Goal: Browse casually: Explore the website without a specific task or goal

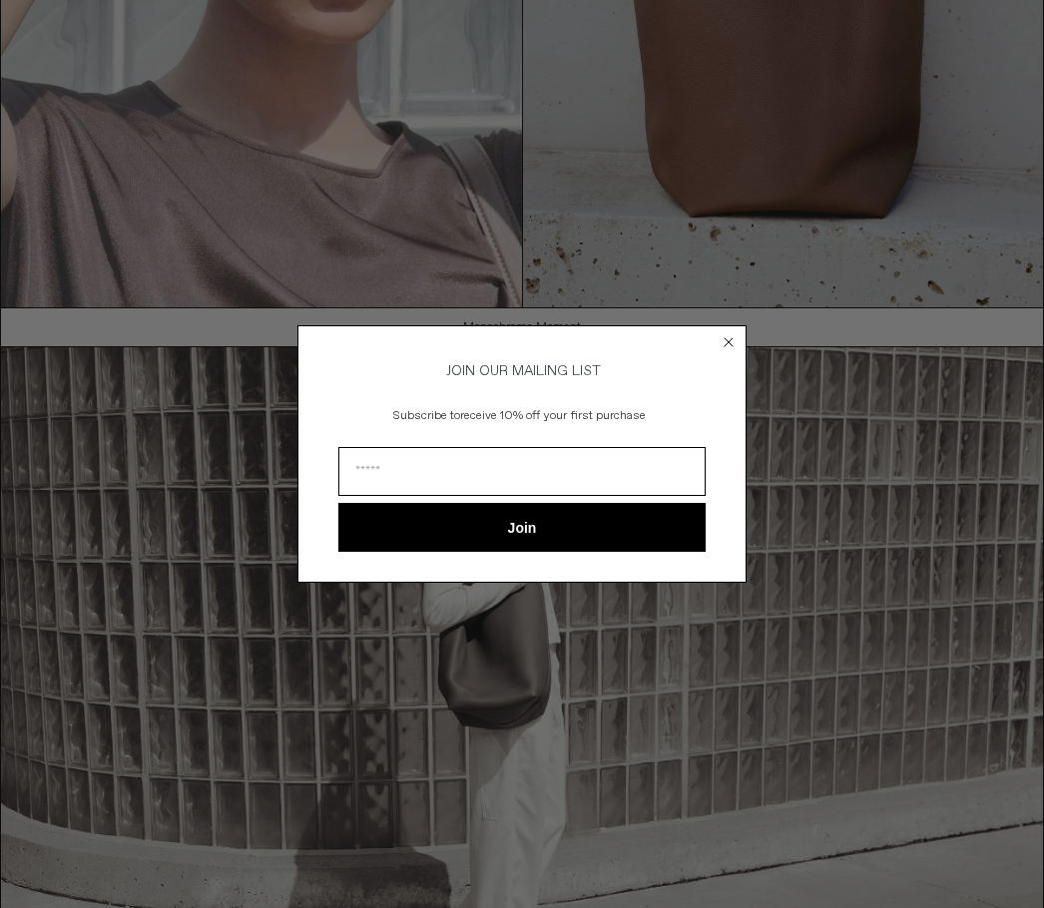
scroll to position [429, 0]
click at [729, 351] on circle "Close dialog" at bounding box center [728, 341] width 19 height 19
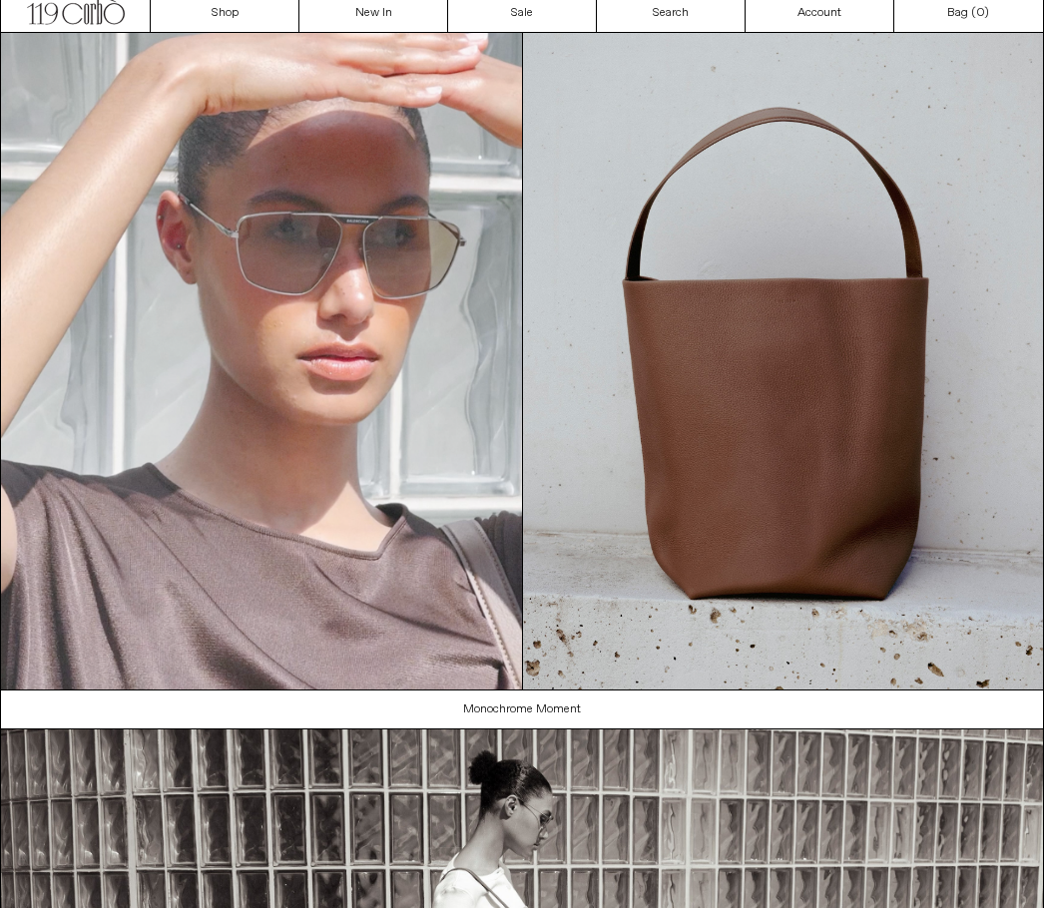
scroll to position [0, 0]
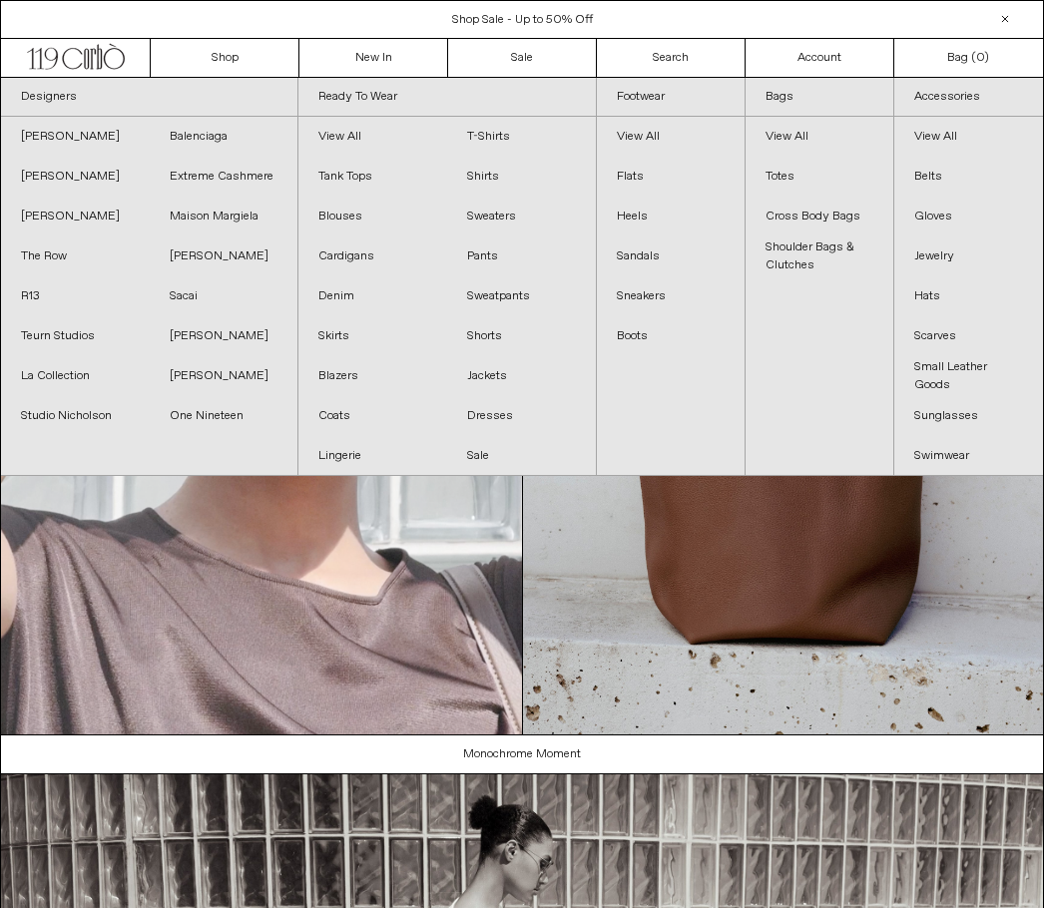
click at [358, 367] on link "Blazers" at bounding box center [372, 376] width 149 height 40
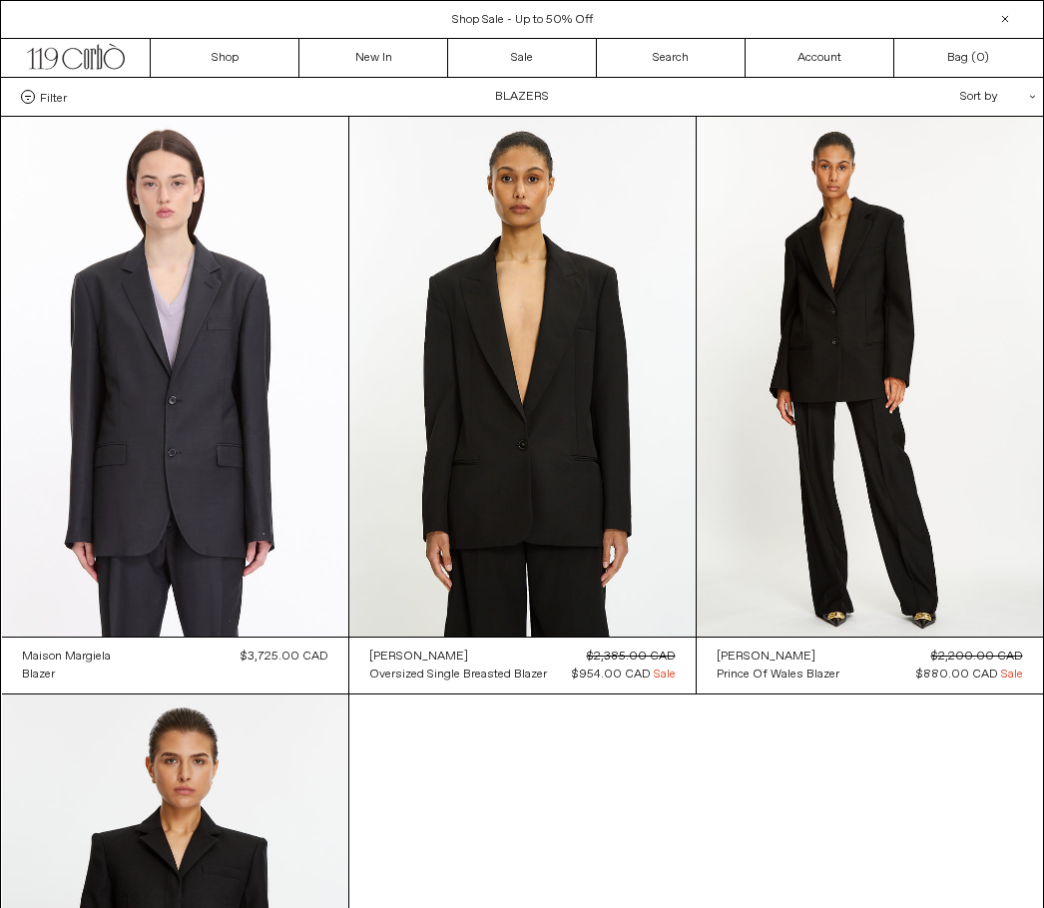
click at [922, 324] on at bounding box center [869, 377] width 346 height 520
click at [457, 452] on at bounding box center [522, 377] width 346 height 520
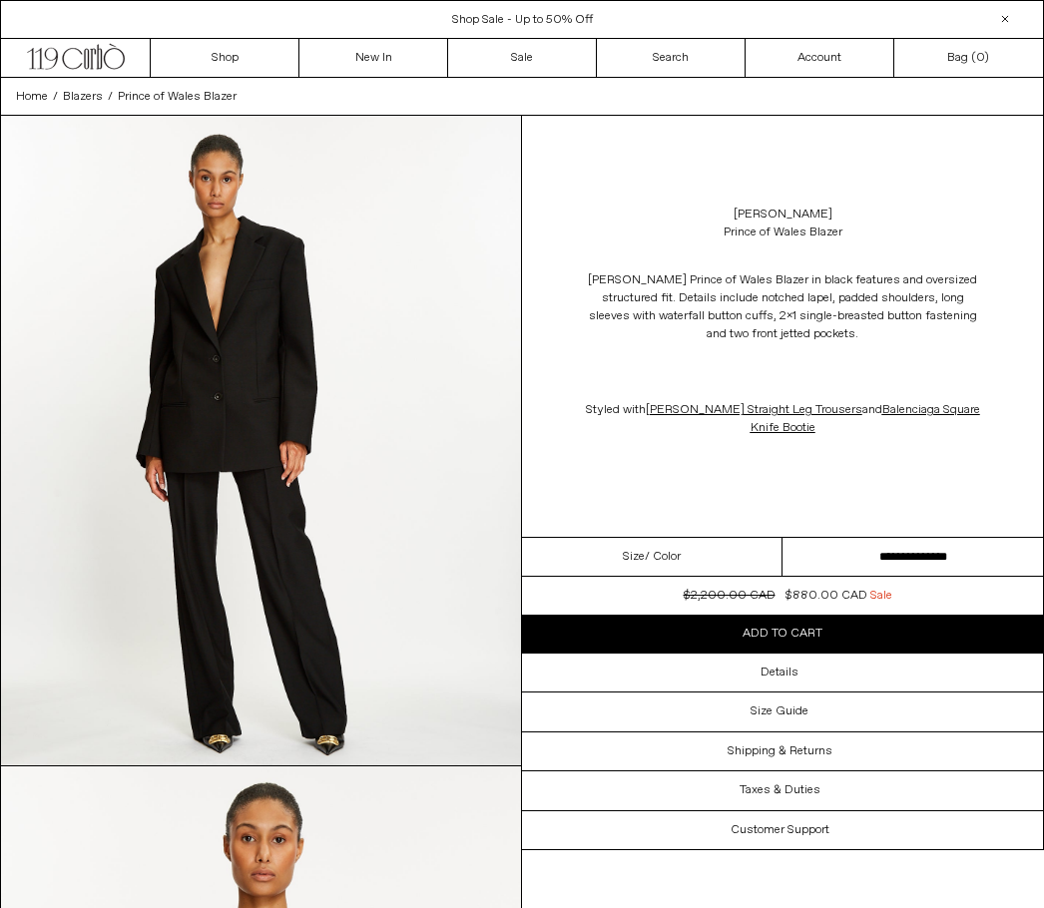
click at [975, 555] on select "**********" at bounding box center [912, 557] width 260 height 39
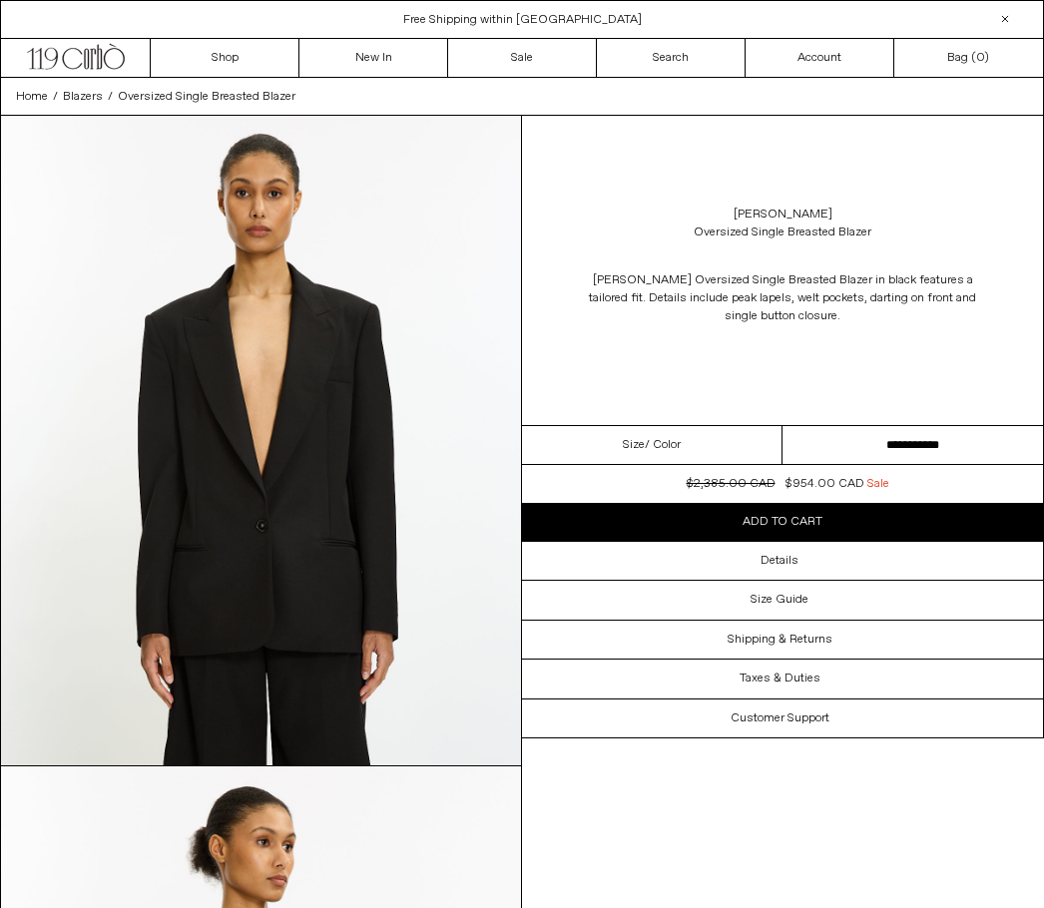
click at [945, 437] on select "**********" at bounding box center [912, 445] width 260 height 39
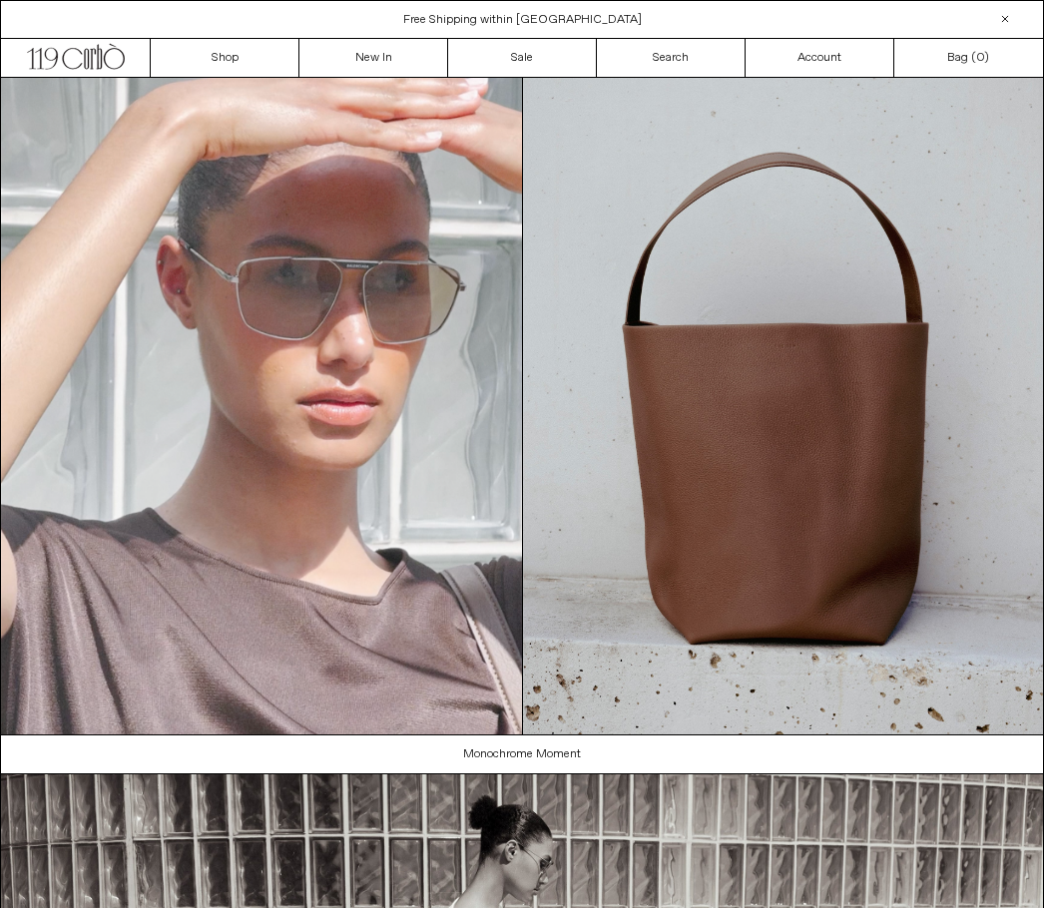
click at [204, 78] on video "Your browser does not support the video tag." at bounding box center [261, 406] width 521 height 656
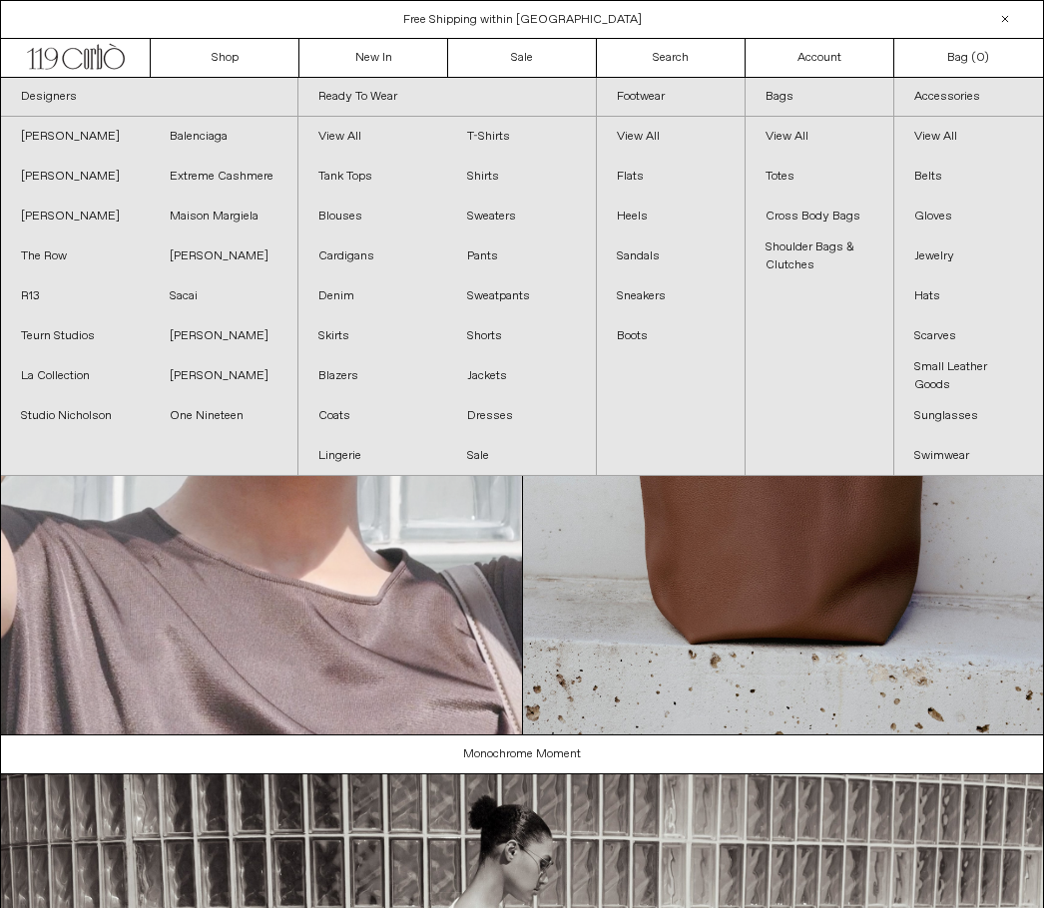
click at [37, 423] on link "Studio Nicholson" at bounding box center [75, 416] width 149 height 40
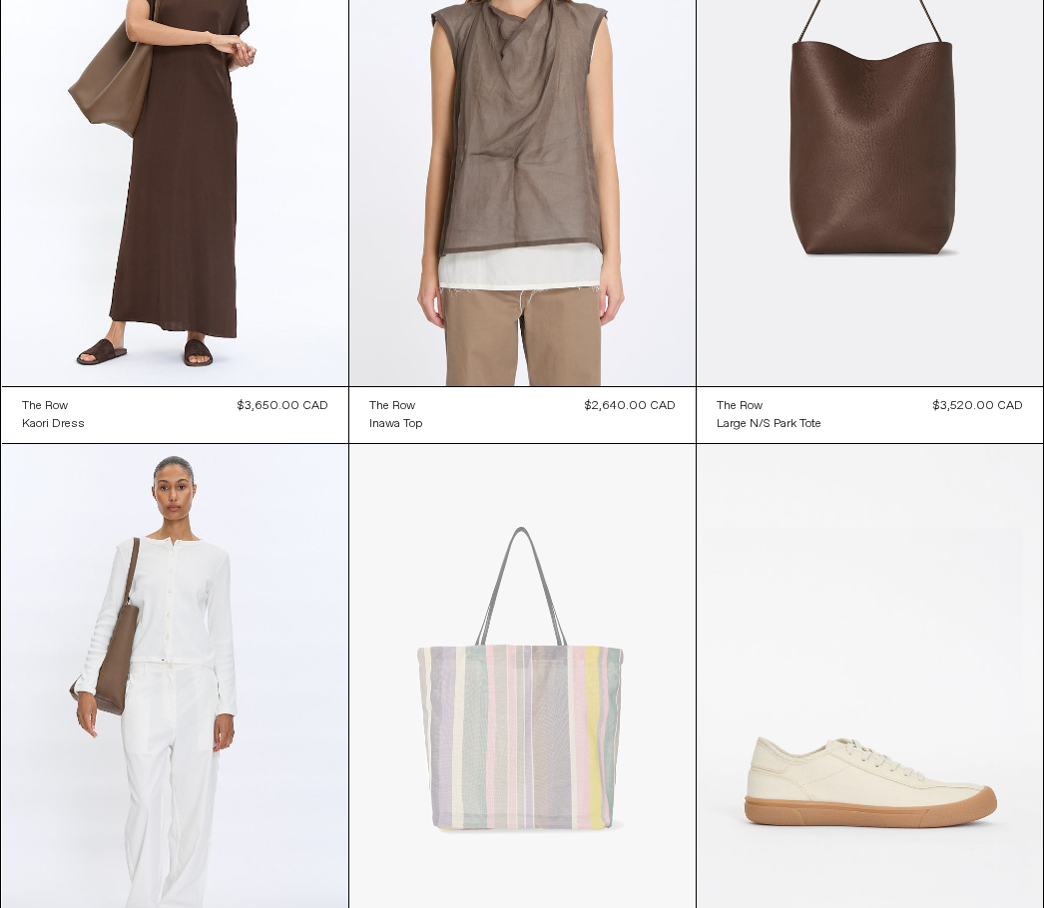
scroll to position [225, 0]
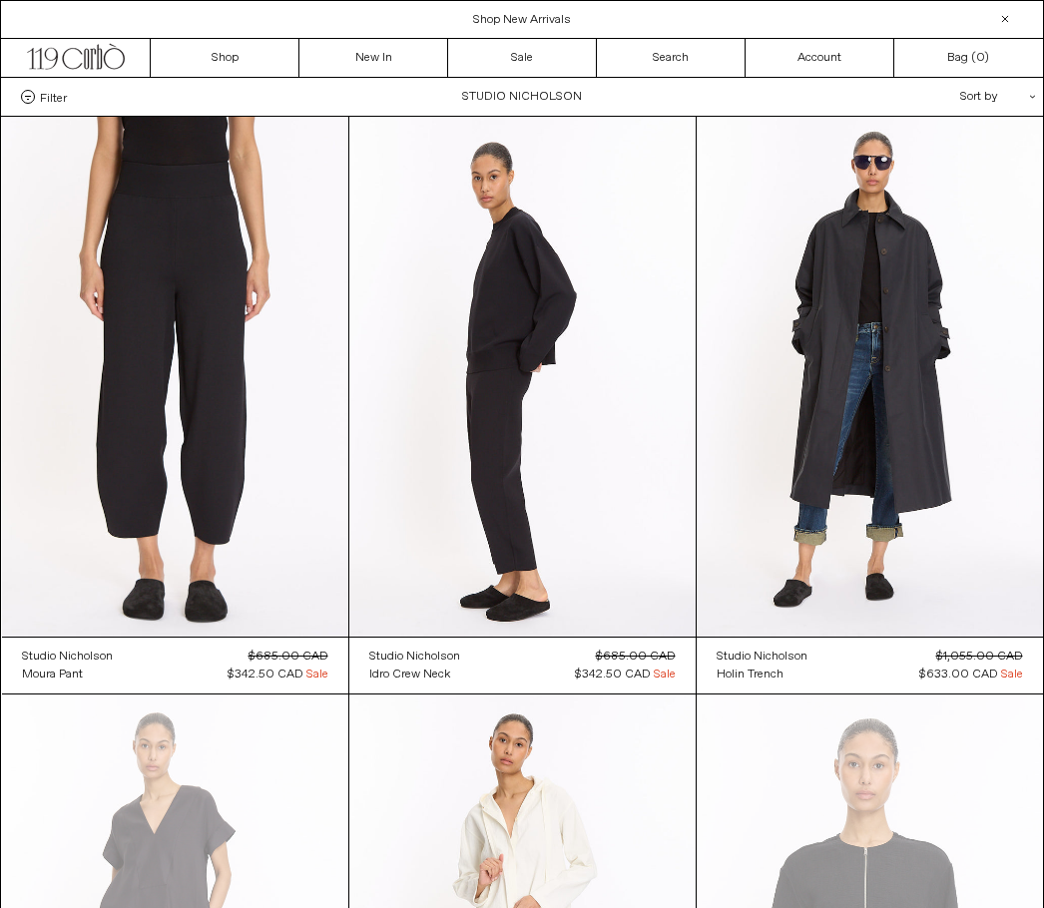
click at [1001, 554] on at bounding box center [869, 377] width 346 height 520
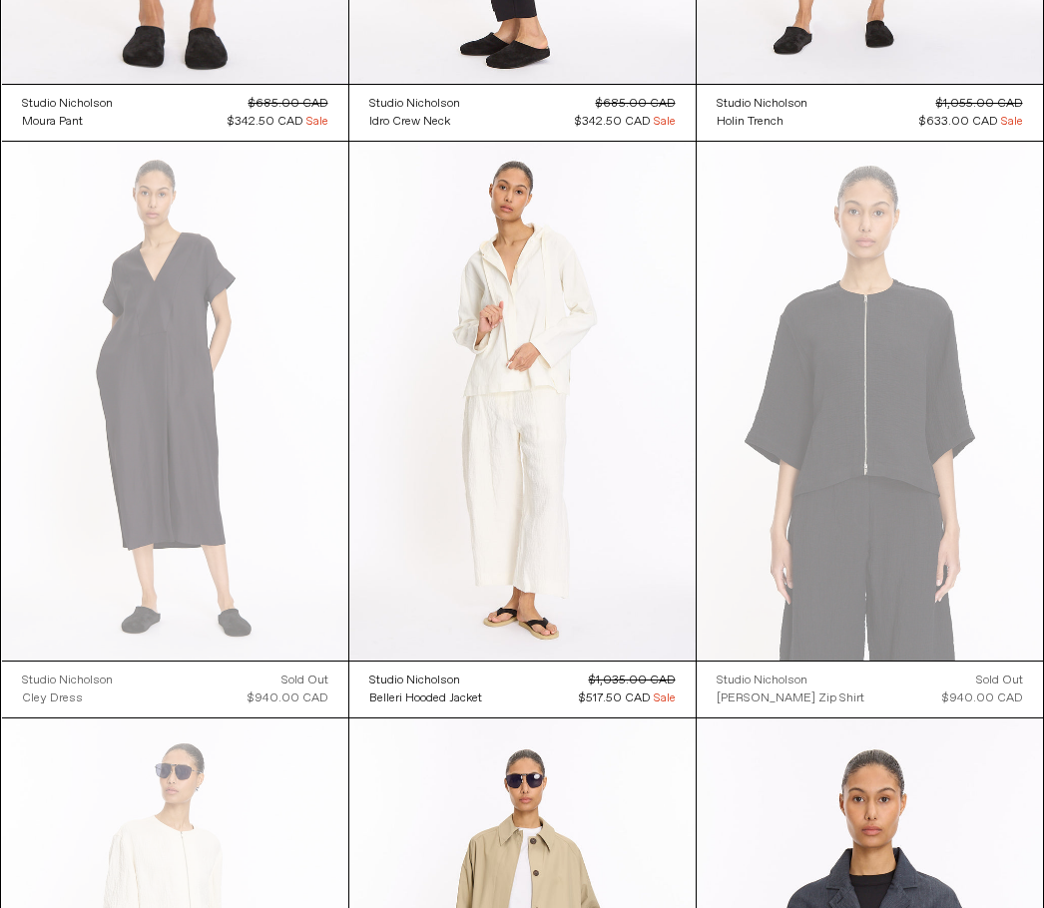
scroll to position [553, 0]
click at [586, 414] on at bounding box center [522, 402] width 346 height 520
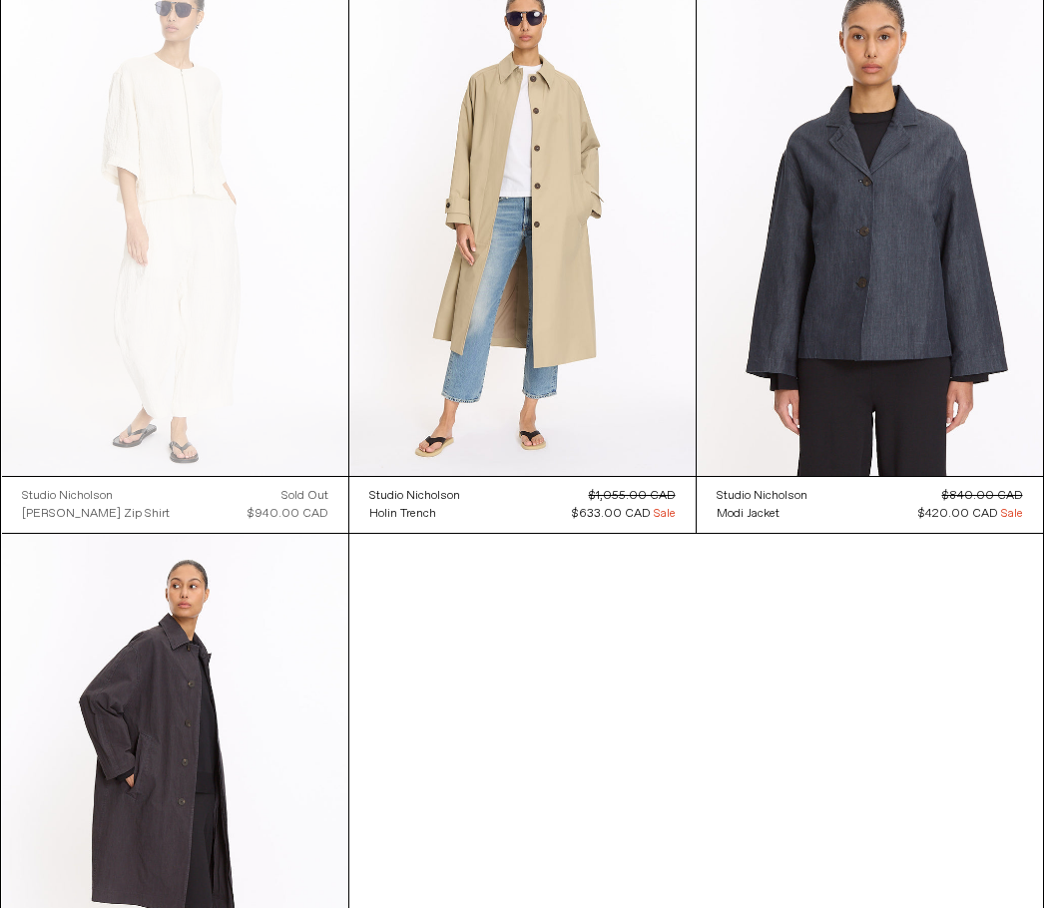
scroll to position [1315, 0]
click at [591, 187] on at bounding box center [522, 216] width 346 height 520
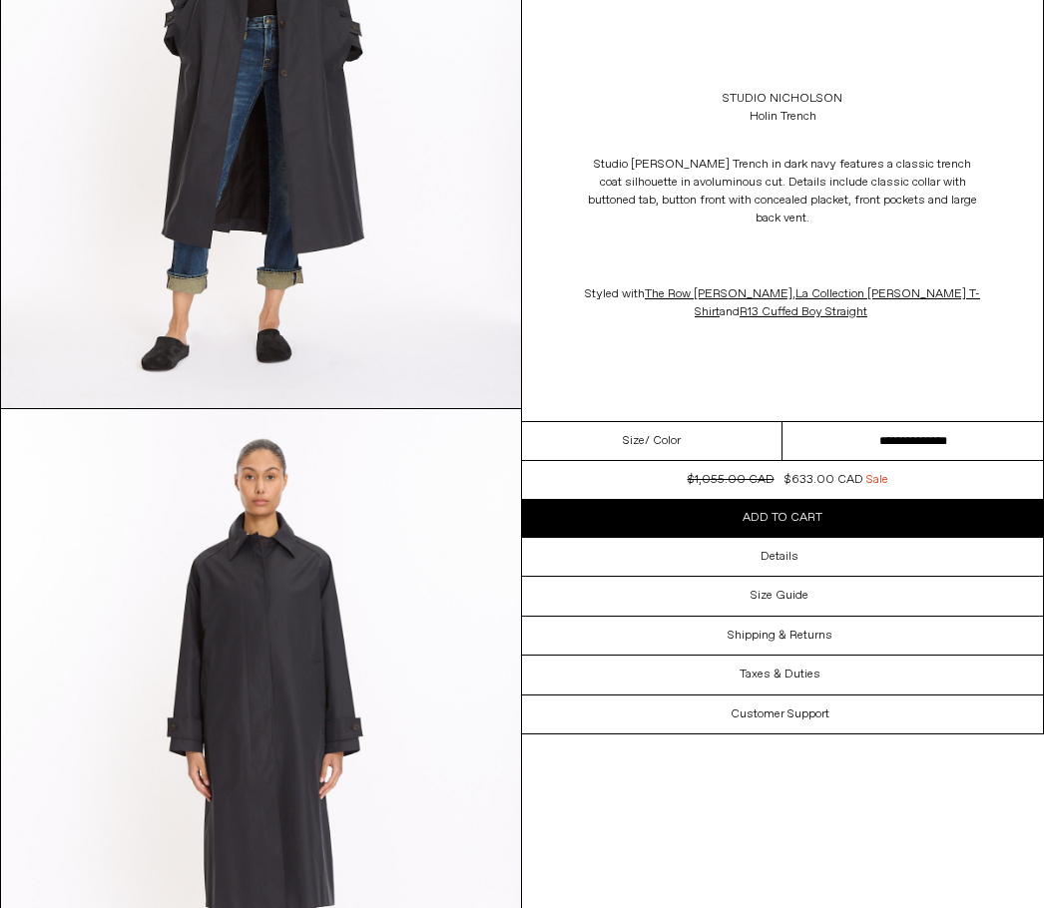
scroll to position [357, 0]
click at [1034, 670] on div "Taxes & Duties" at bounding box center [782, 674] width 521 height 38
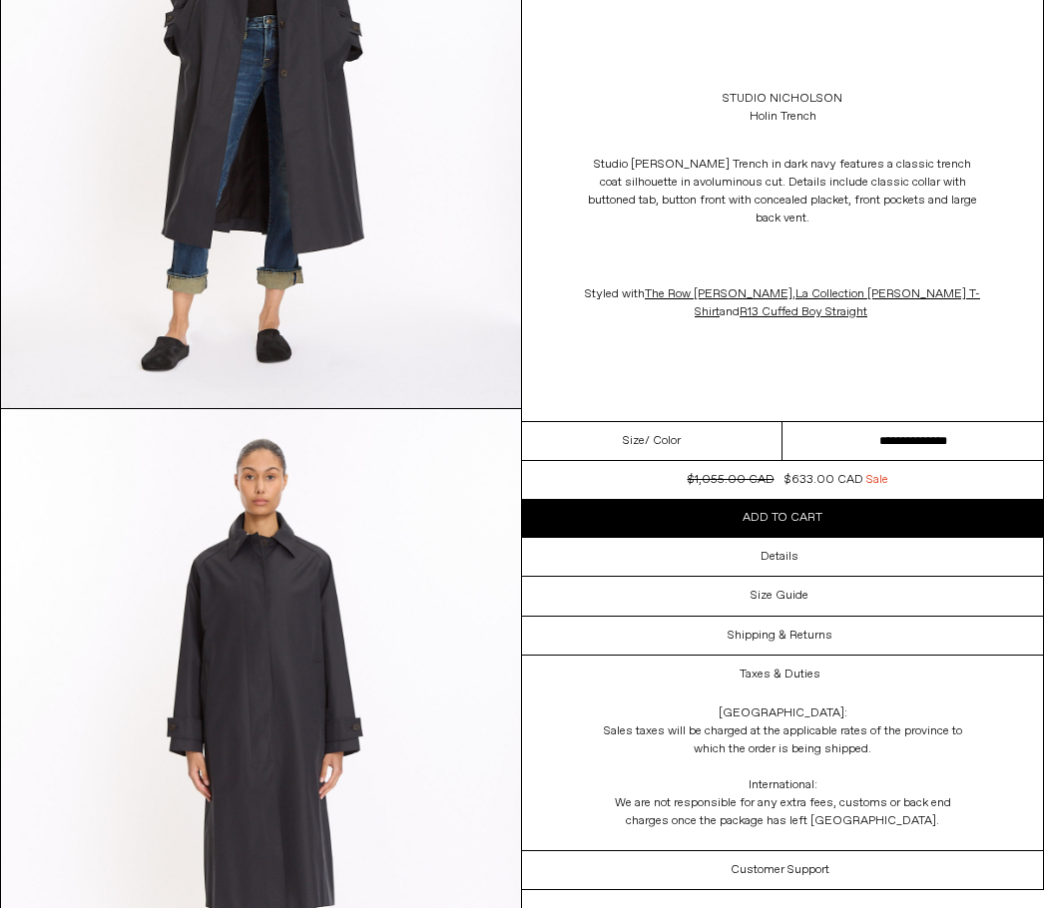
click at [820, 319] on span "R13 Cuffed Boy Straight" at bounding box center [803, 312] width 128 height 16
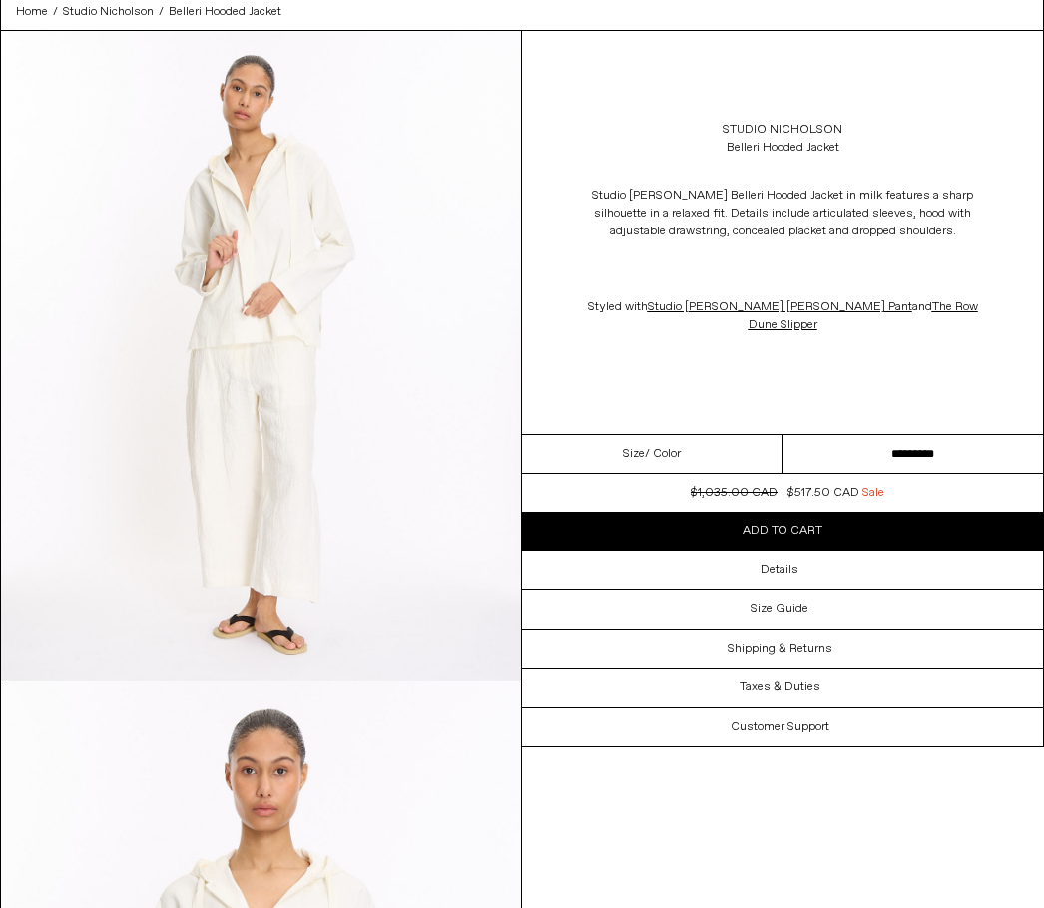
scroll to position [85, 0]
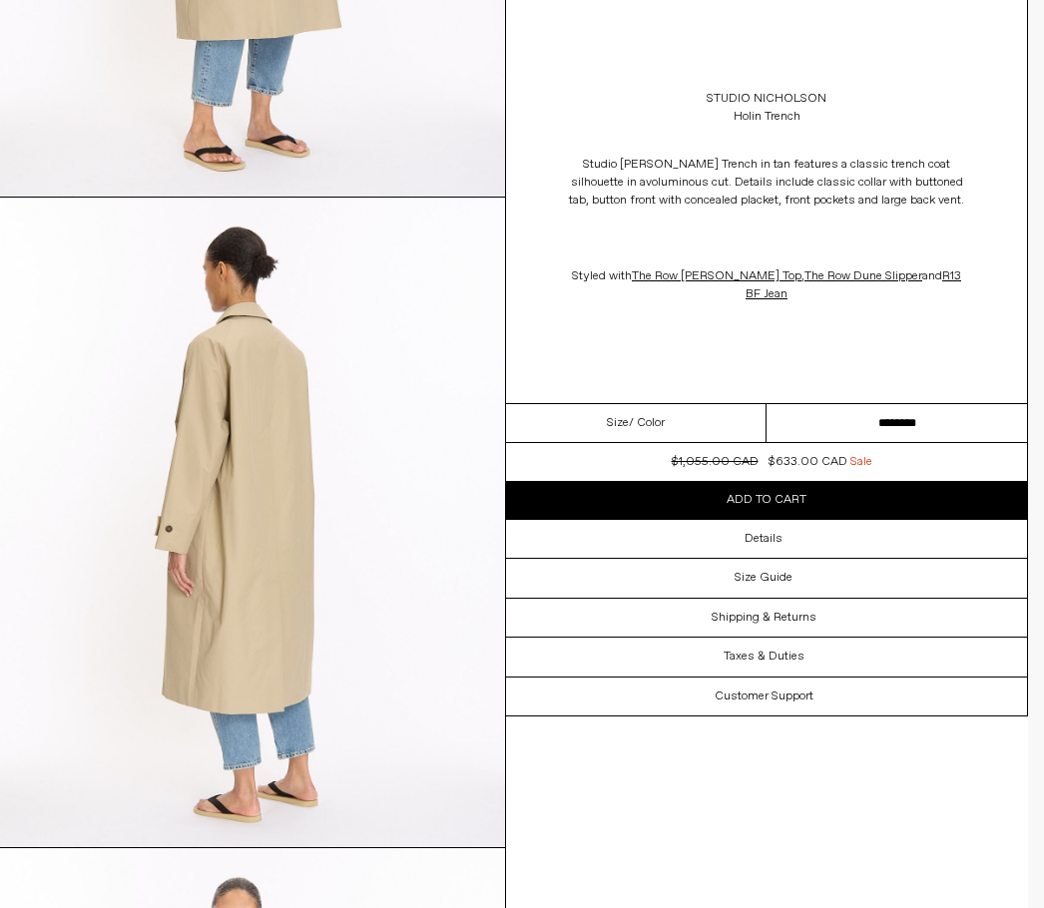
scroll to position [1870, 16]
click at [846, 420] on select "**********" at bounding box center [896, 423] width 260 height 39
click at [811, 582] on div "Size Guide" at bounding box center [766, 578] width 521 height 38
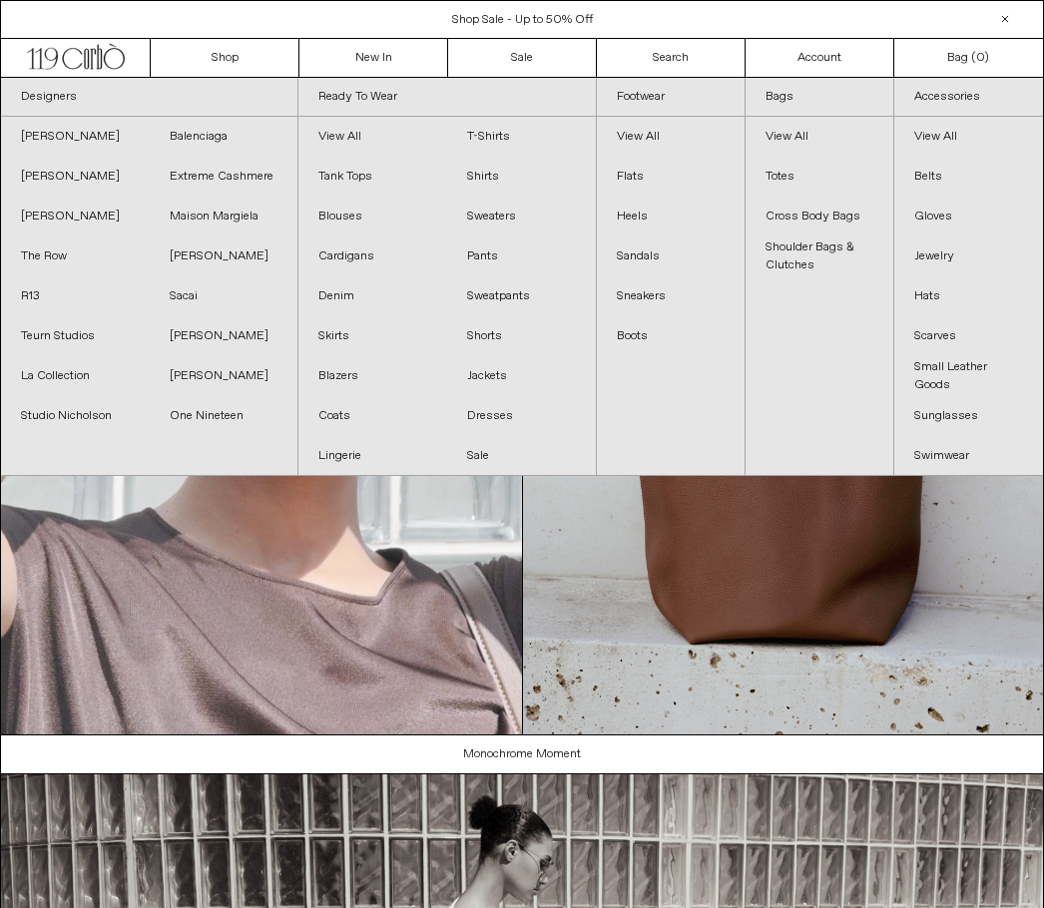
click at [184, 176] on link "Extreme Cashmere" at bounding box center [224, 177] width 149 height 40
click at [192, 332] on link "[PERSON_NAME]" at bounding box center [224, 336] width 149 height 40
click at [51, 143] on link "[PERSON_NAME]" at bounding box center [75, 137] width 149 height 40
click at [63, 343] on link "Teurn Studios" at bounding box center [75, 336] width 149 height 40
click at [59, 419] on link "Studio Nicholson" at bounding box center [75, 416] width 149 height 40
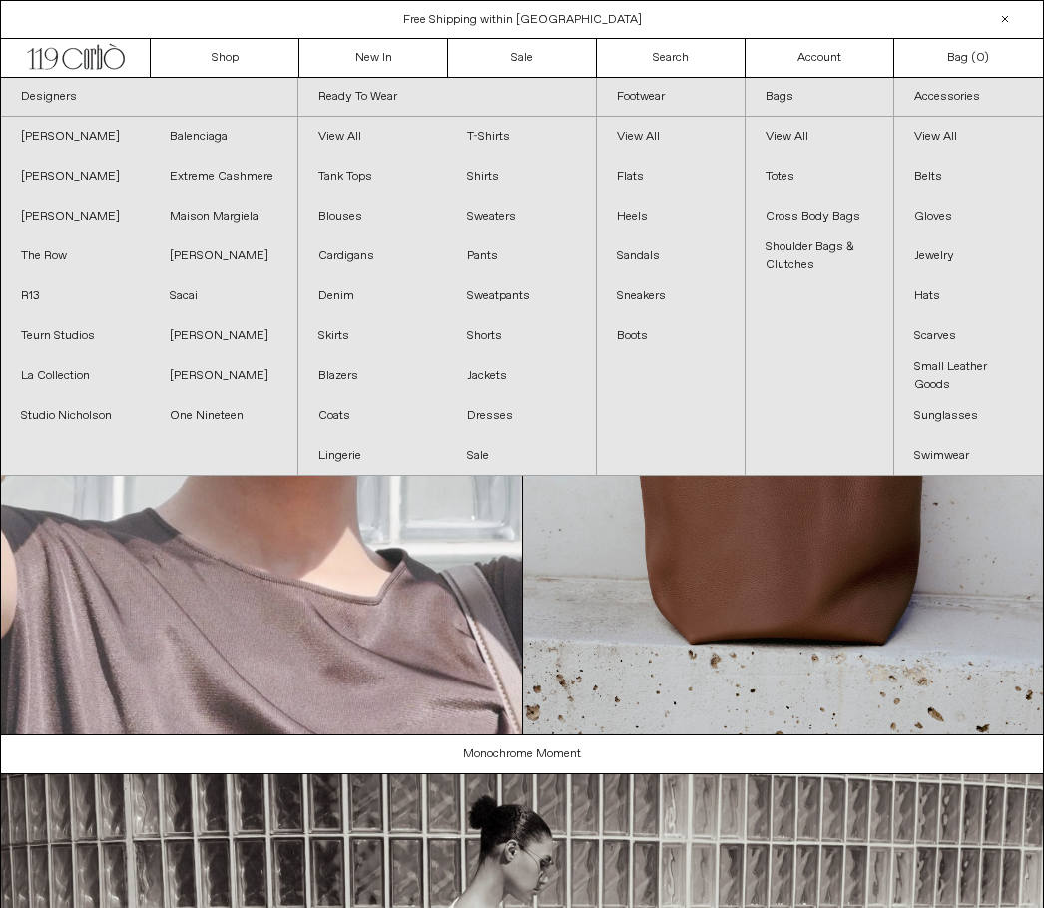
click at [182, 217] on link "Maison Margiela" at bounding box center [224, 217] width 149 height 40
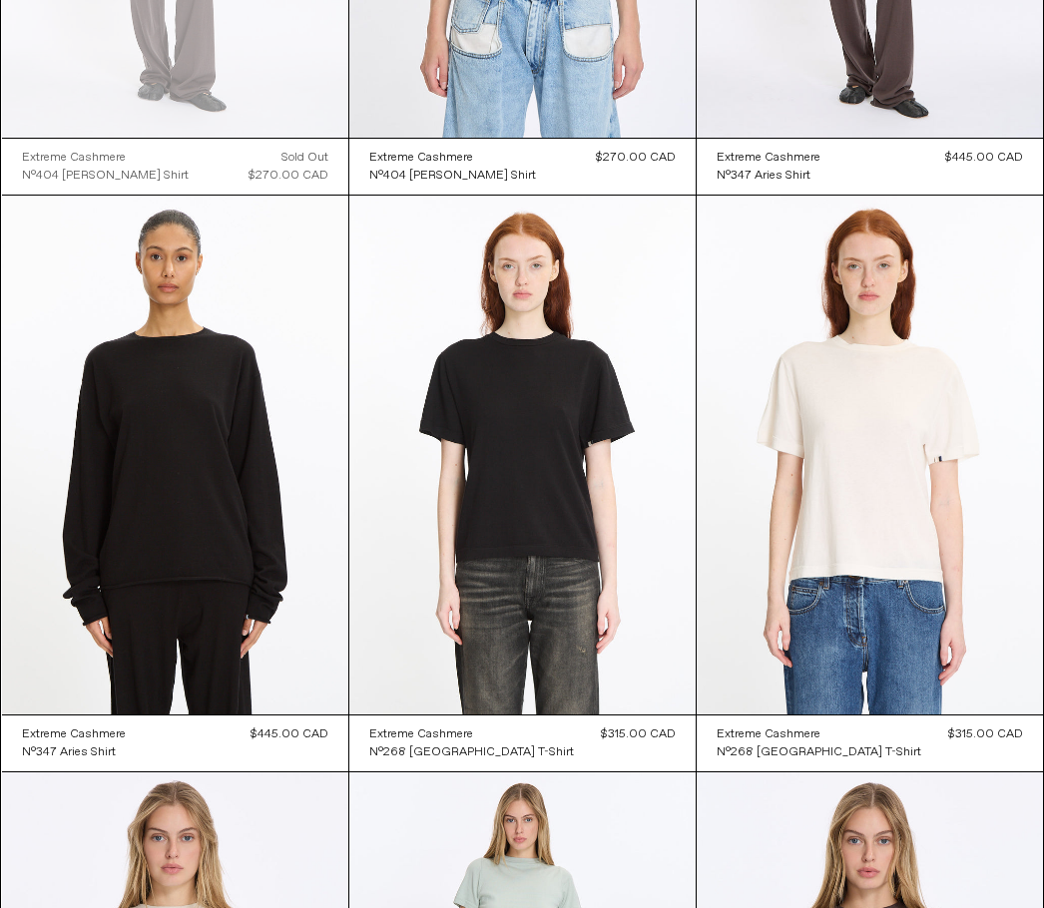
scroll to position [1644, 0]
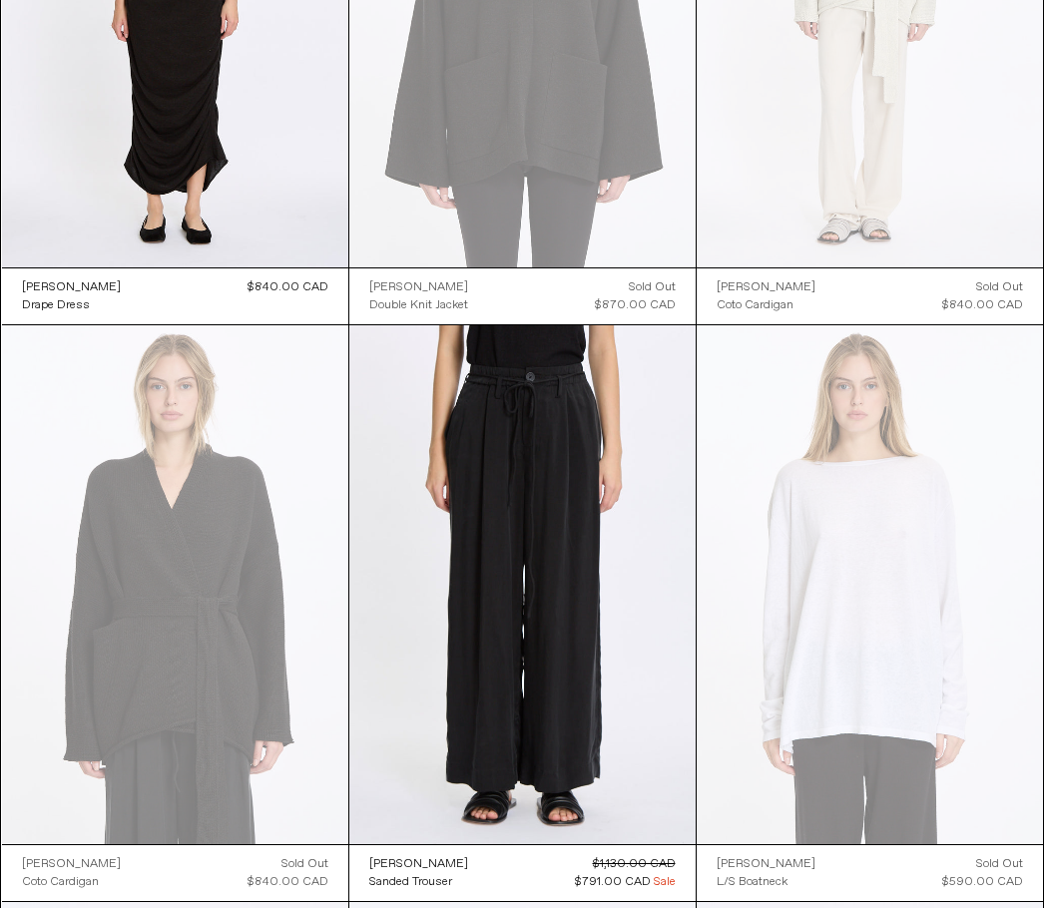
scroll to position [313, 0]
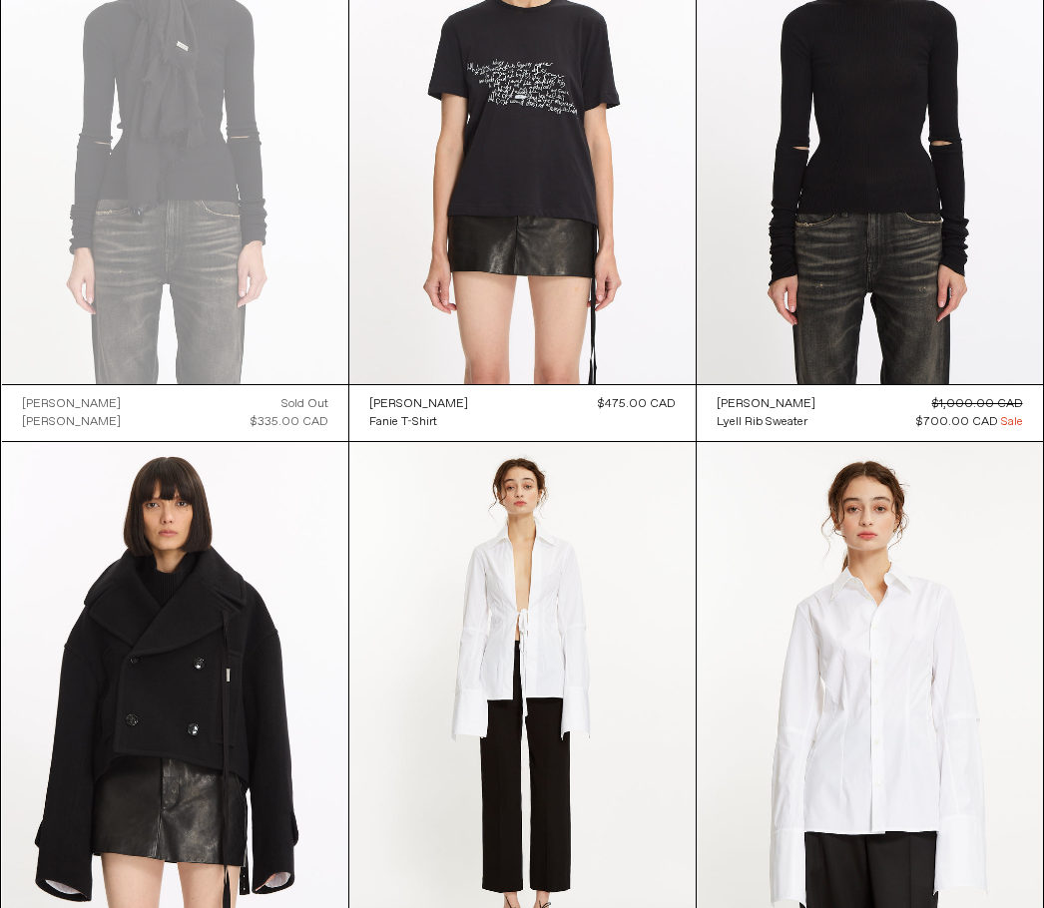
scroll to position [819, 0]
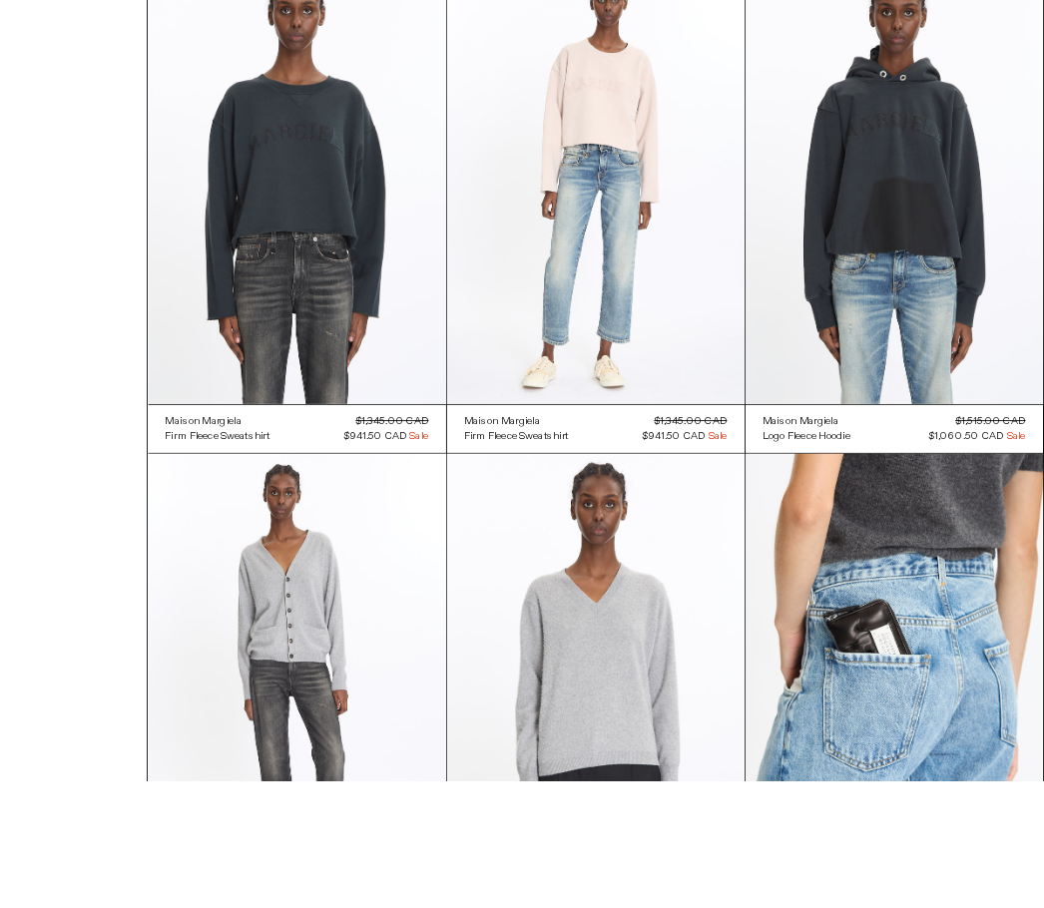
scroll to position [5547, 0]
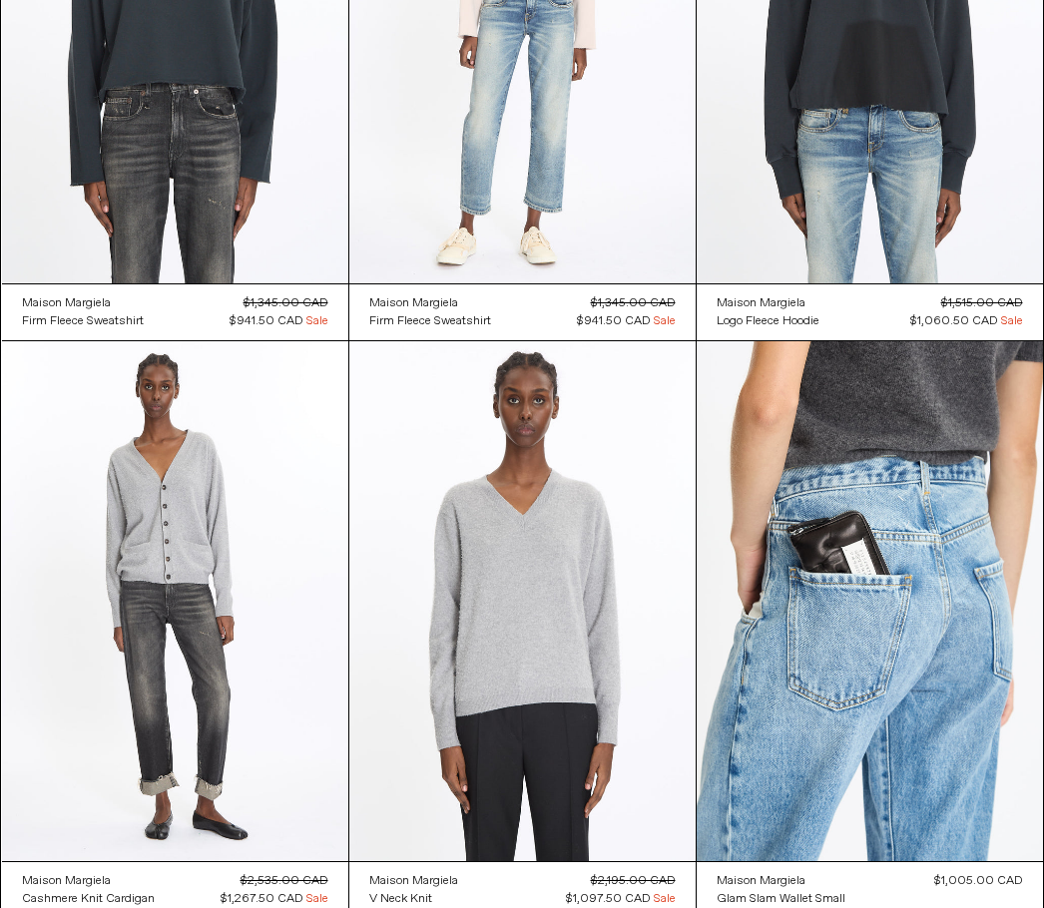
click at [233, 680] on at bounding box center [175, 601] width 346 height 520
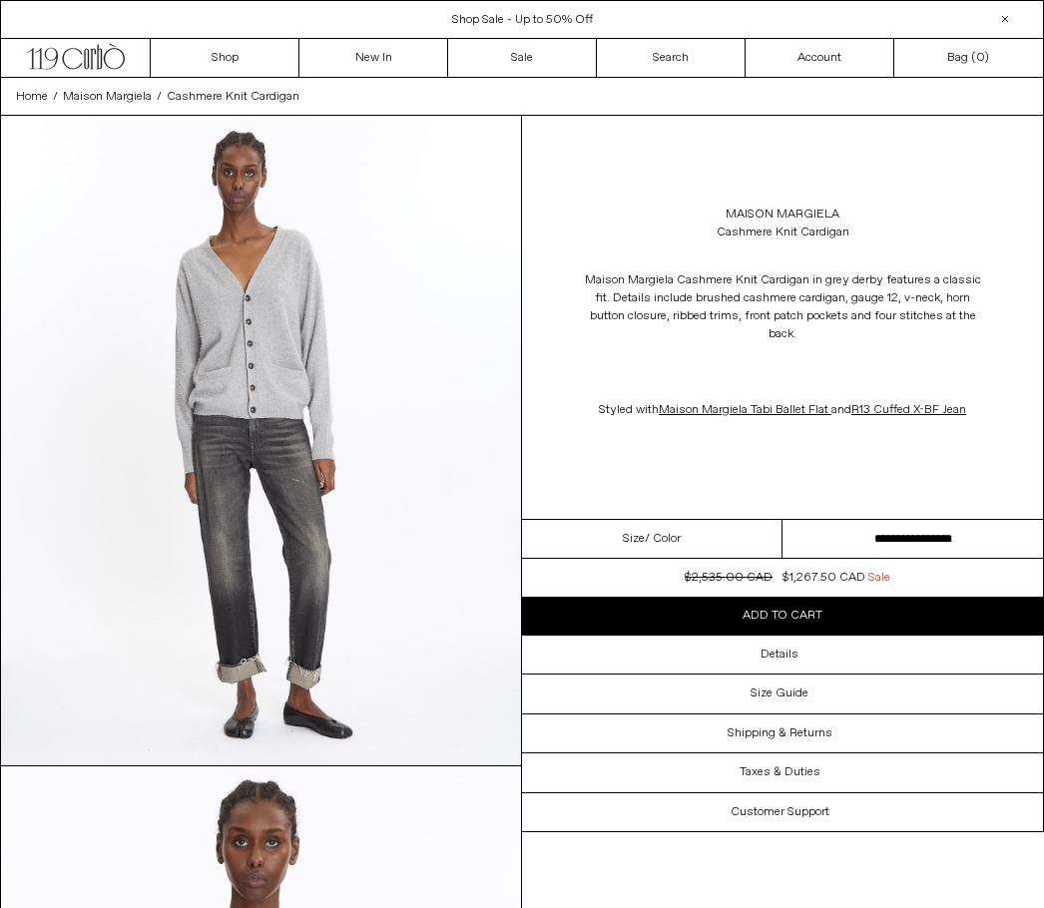
click at [917, 413] on link "R13 Cuffed X-BF Jean" at bounding box center [908, 410] width 115 height 16
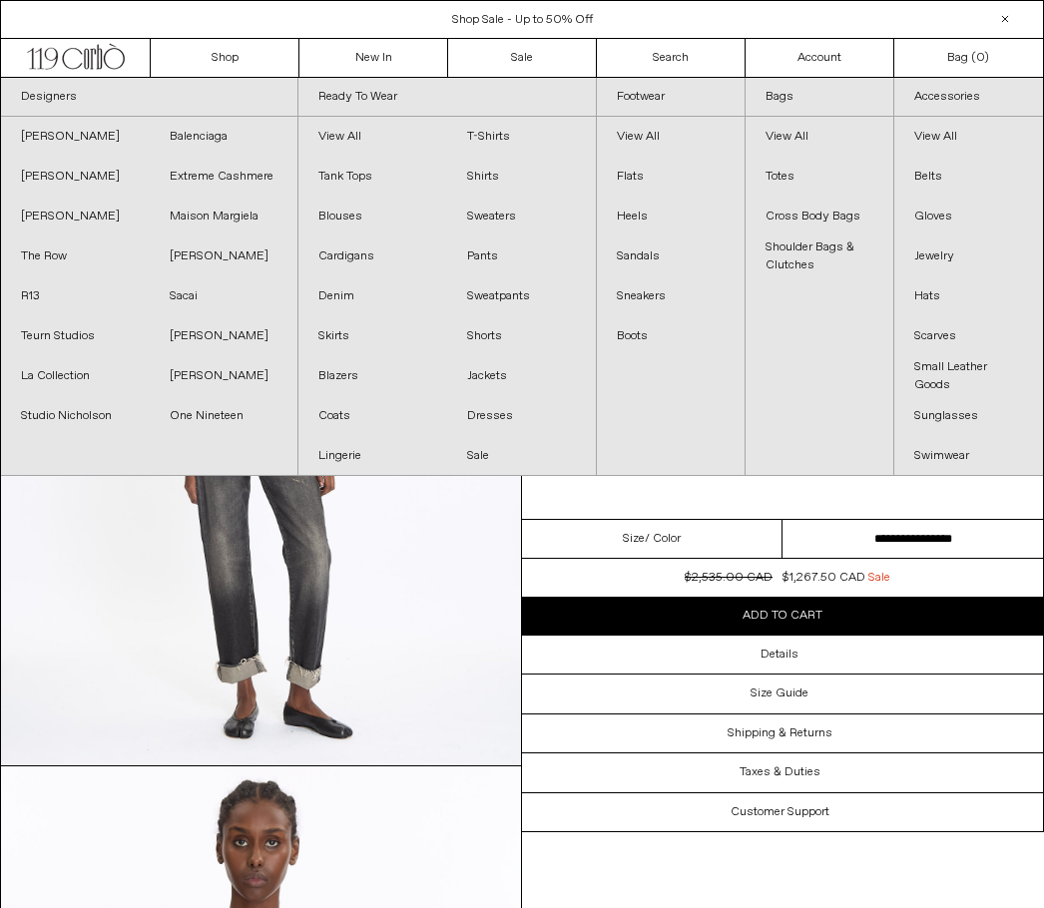
click at [25, 294] on link "R13" at bounding box center [75, 296] width 149 height 40
click at [696, 103] on link "Footwear" at bounding box center [671, 97] width 148 height 39
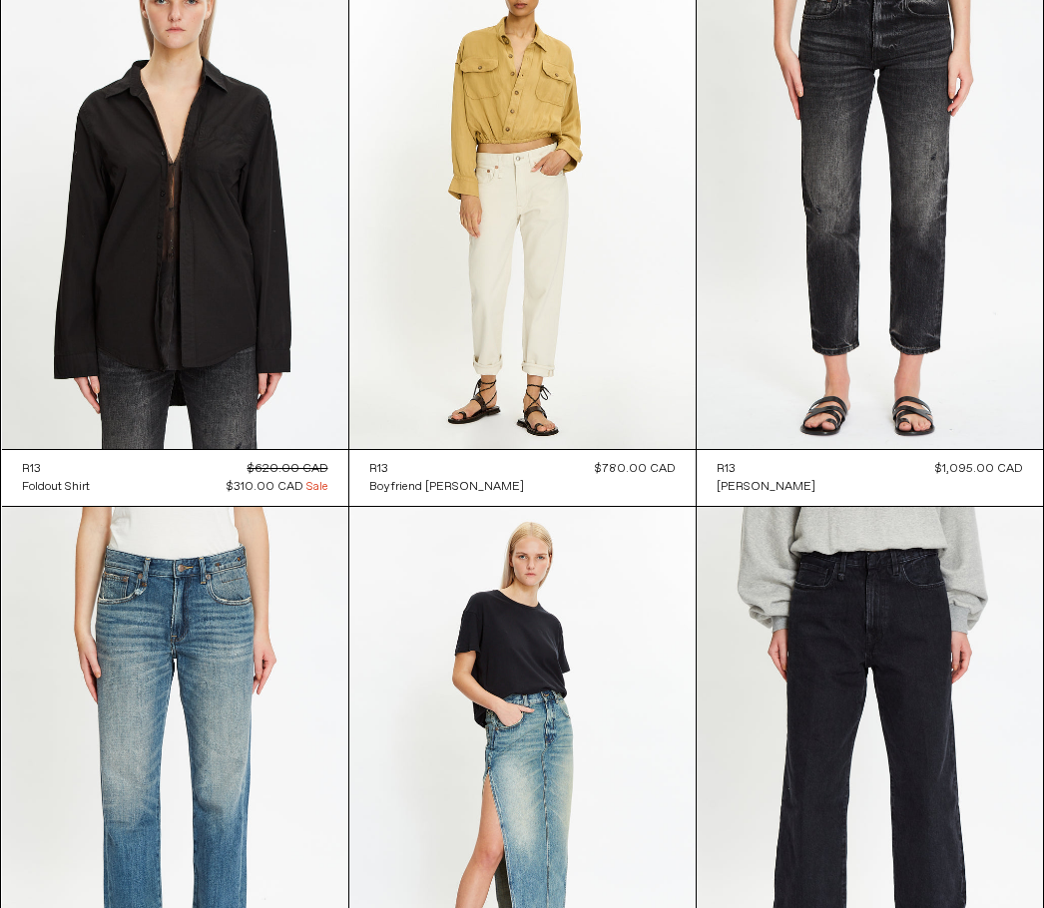
scroll to position [7113, 0]
click at [117, 228] on at bounding box center [175, 189] width 346 height 520
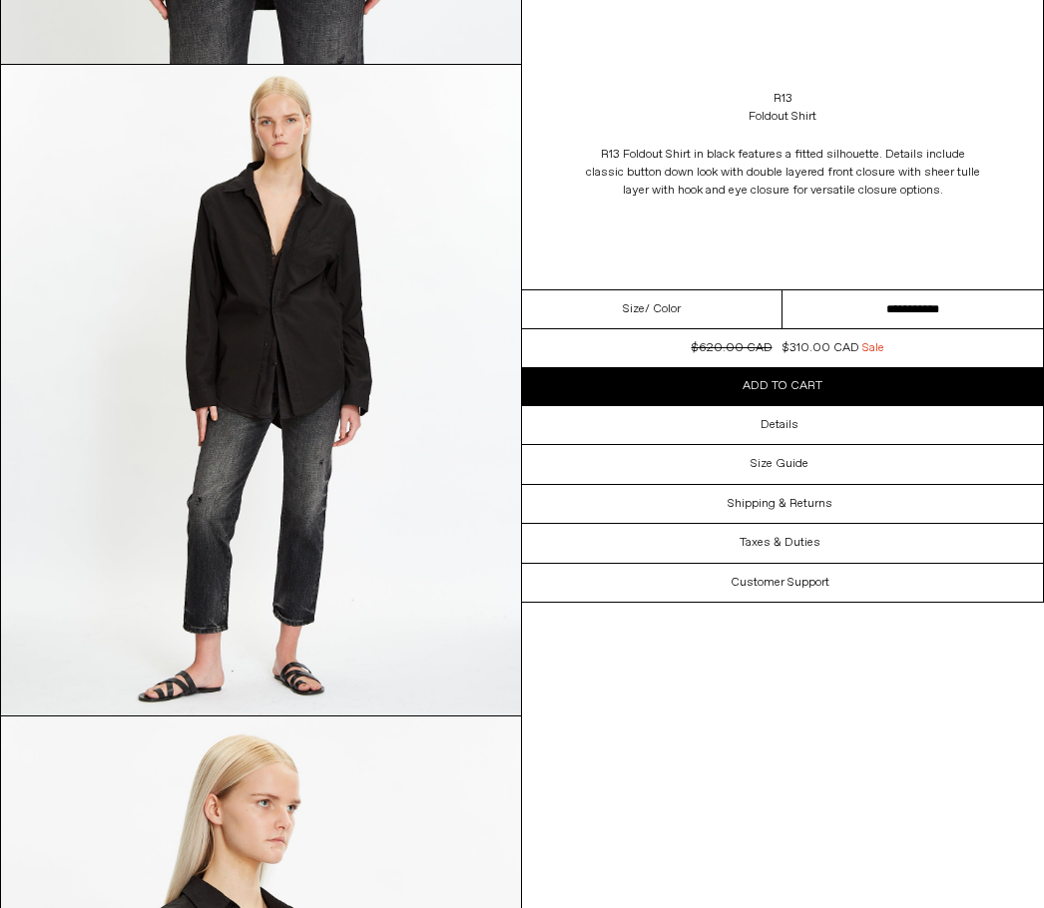
scroll to position [809, 0]
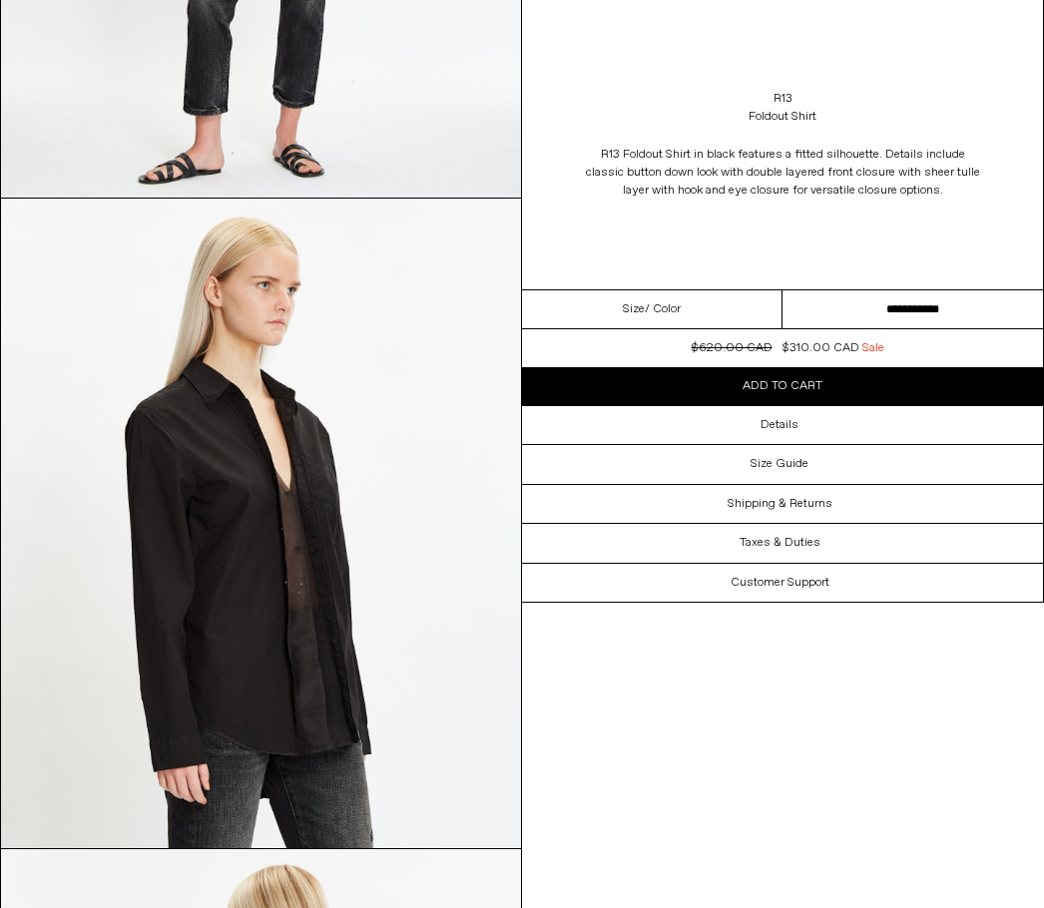
click at [418, 601] on img at bounding box center [261, 523] width 520 height 649
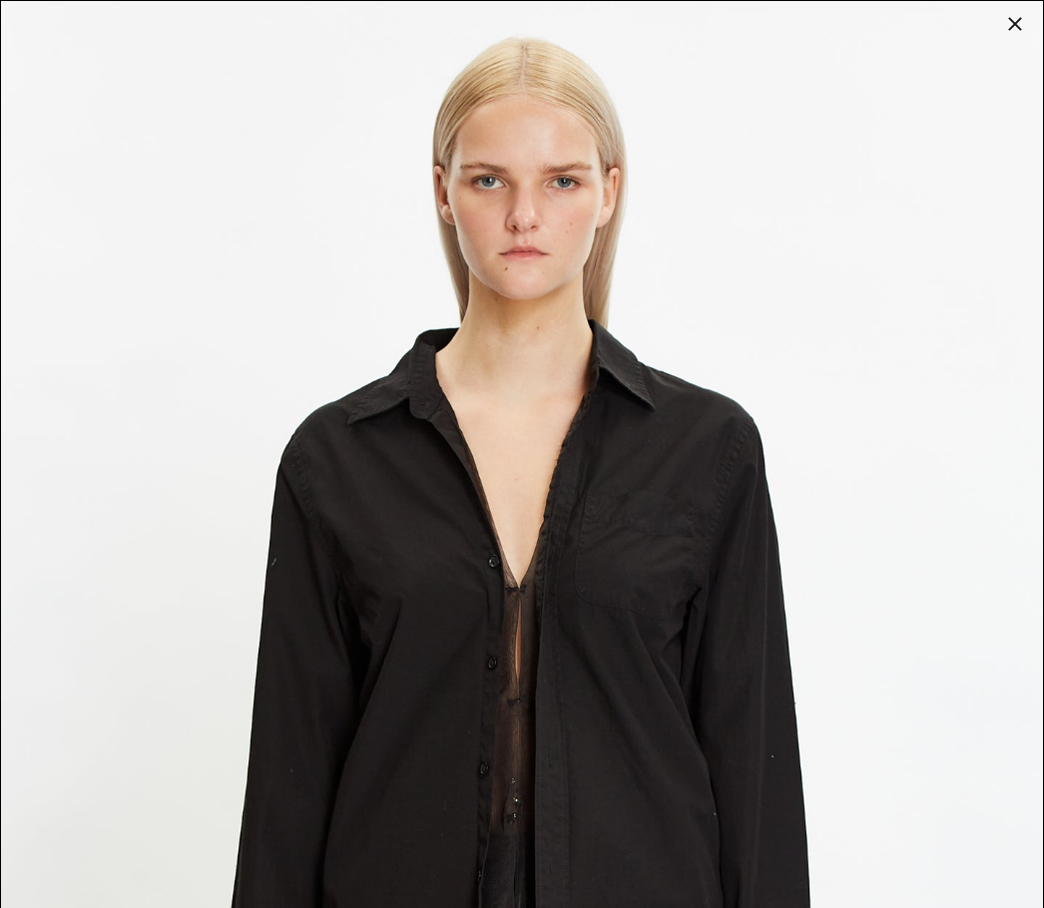
scroll to position [1251, 0]
click at [1012, 32] on div at bounding box center [1015, 24] width 28 height 28
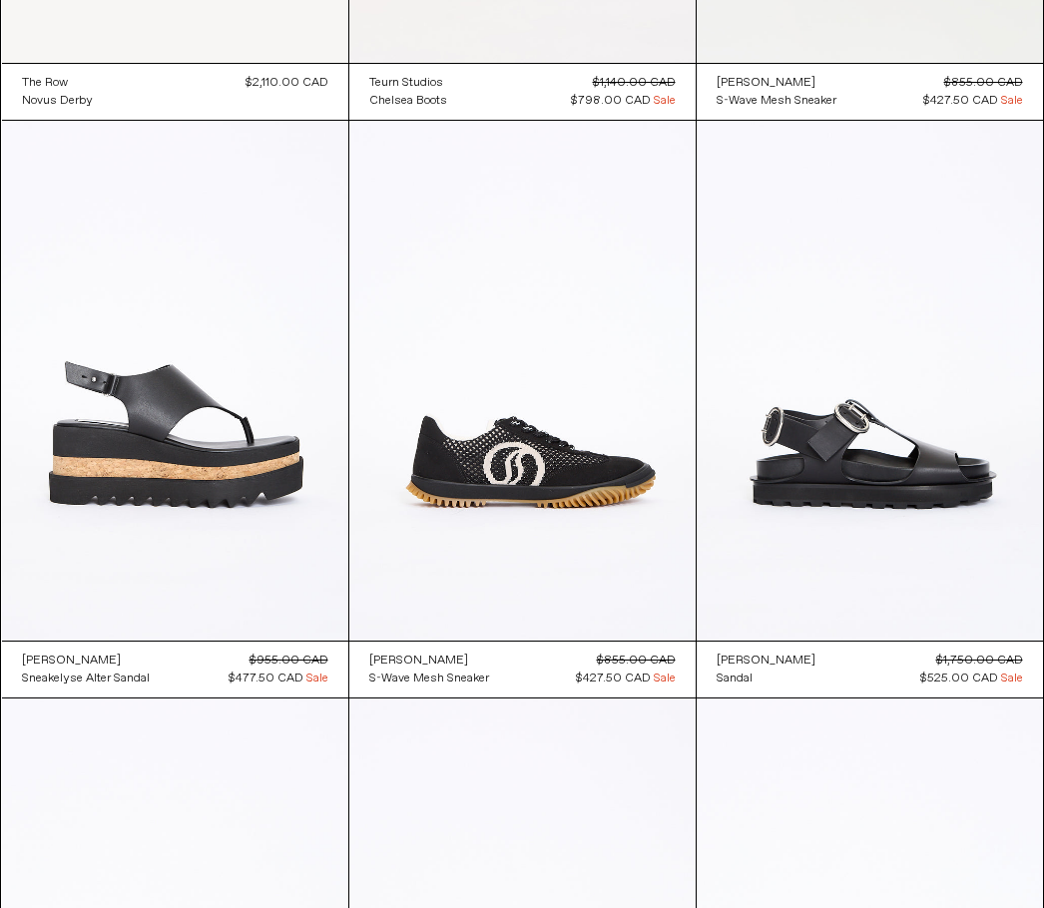
scroll to position [8076, 0]
click at [994, 579] on at bounding box center [869, 381] width 346 height 520
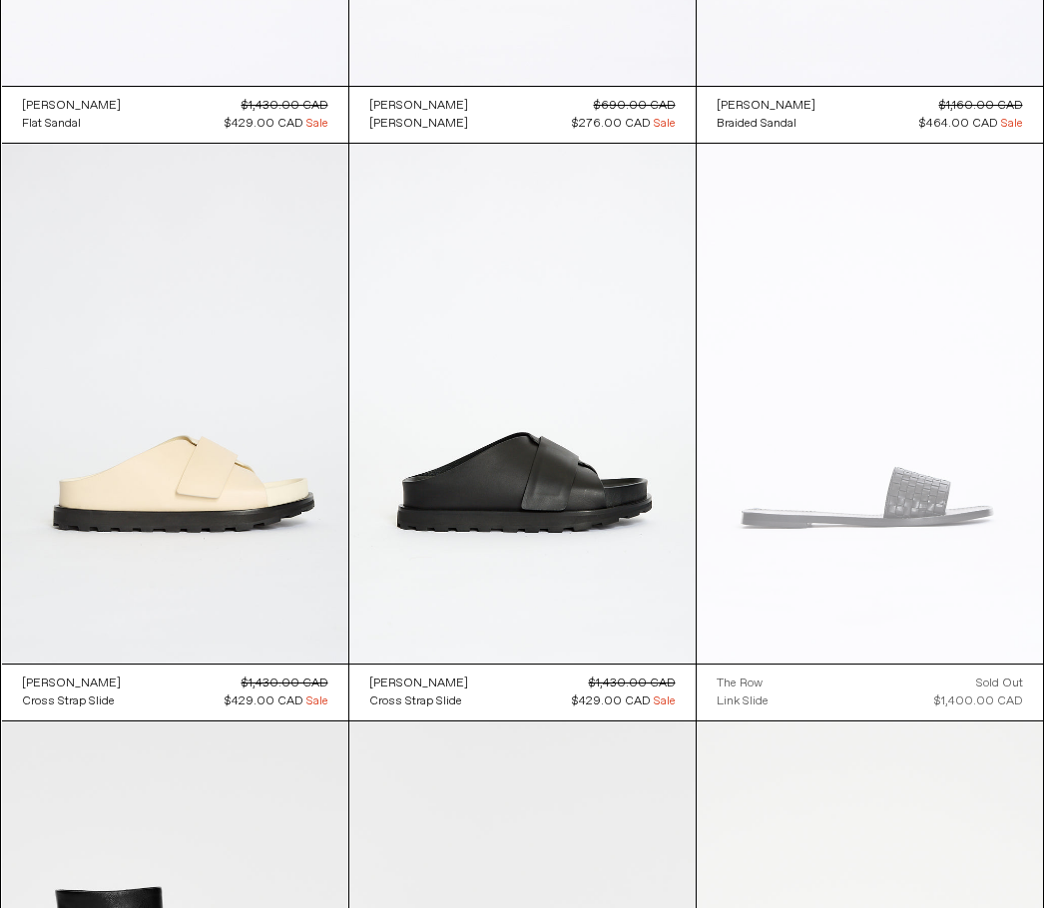
scroll to position [9207, 0]
click at [582, 512] on at bounding box center [522, 404] width 346 height 520
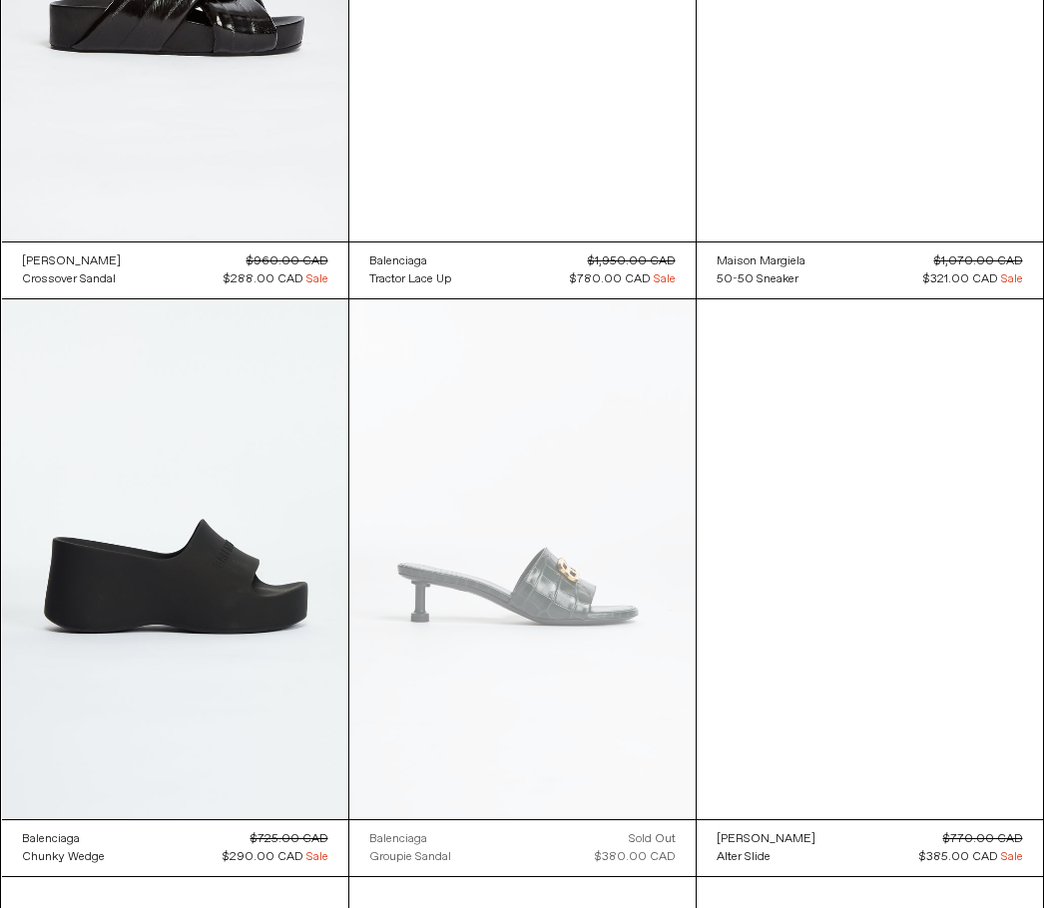
scroll to position [11356, 0]
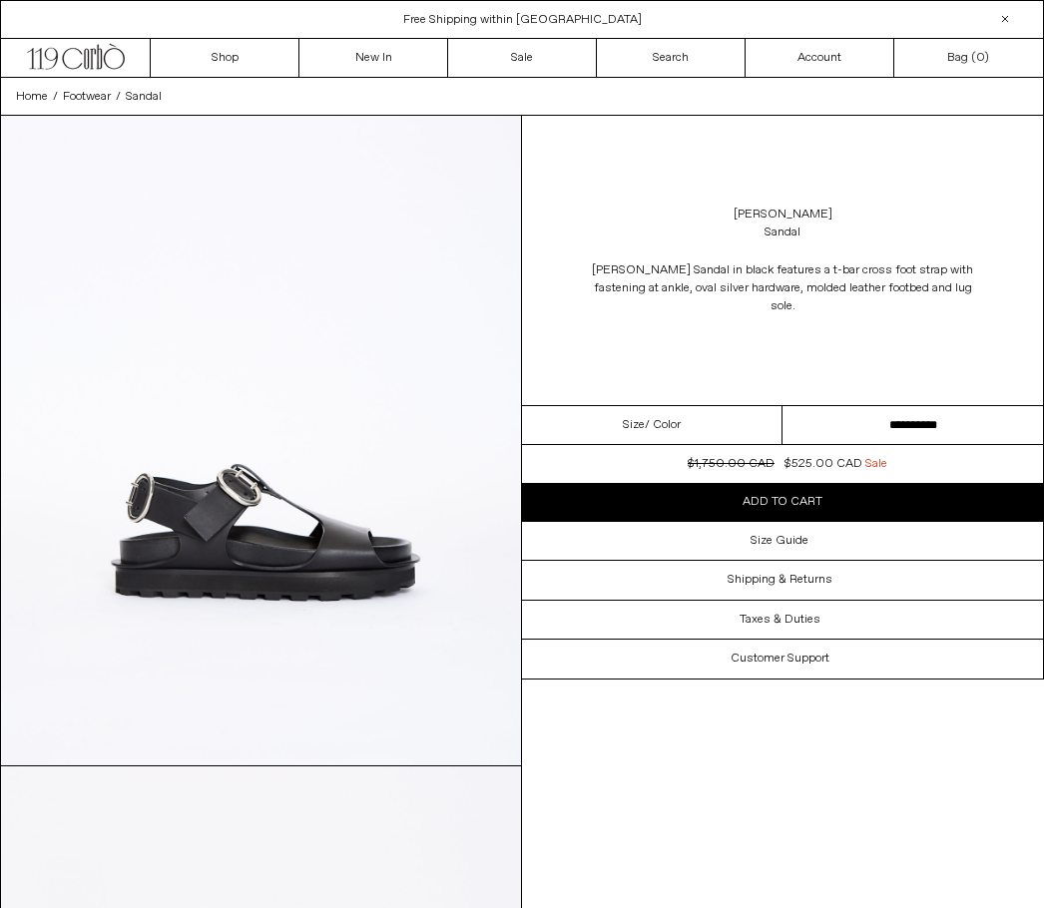
click at [995, 425] on select "**********" at bounding box center [912, 425] width 260 height 39
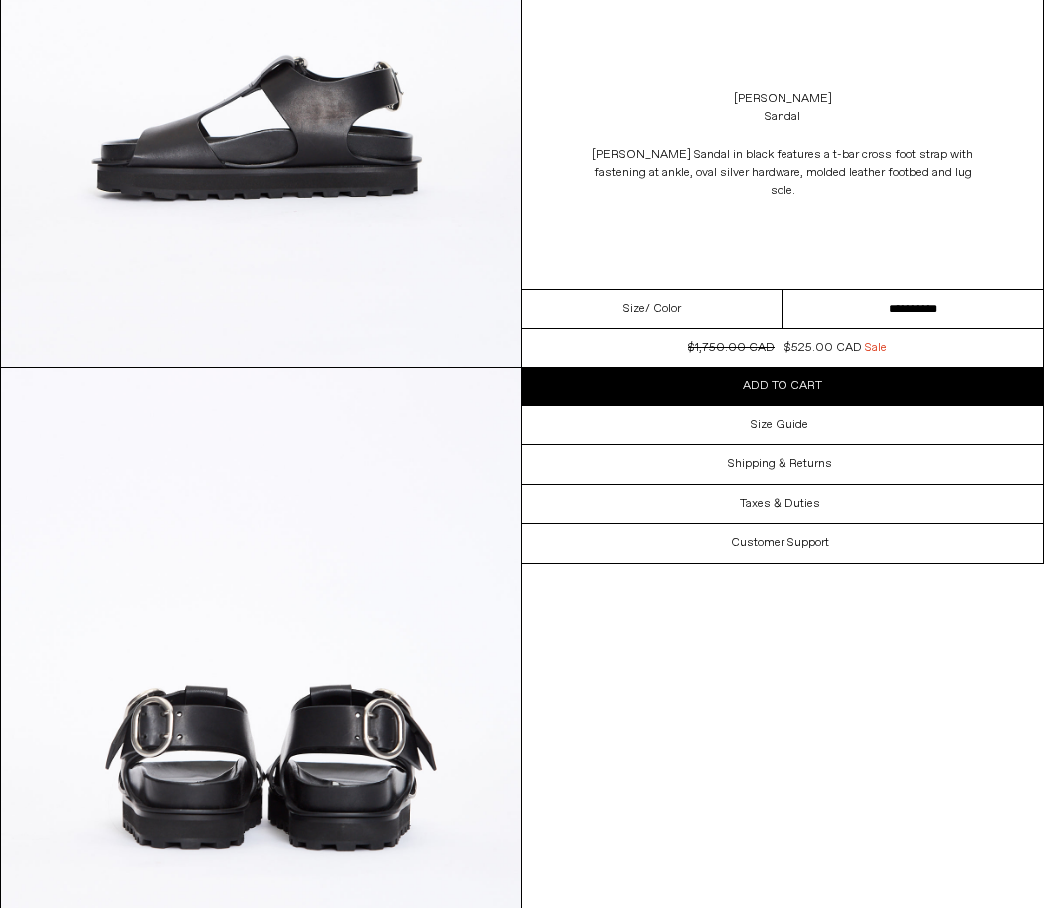
scroll to position [1692, 0]
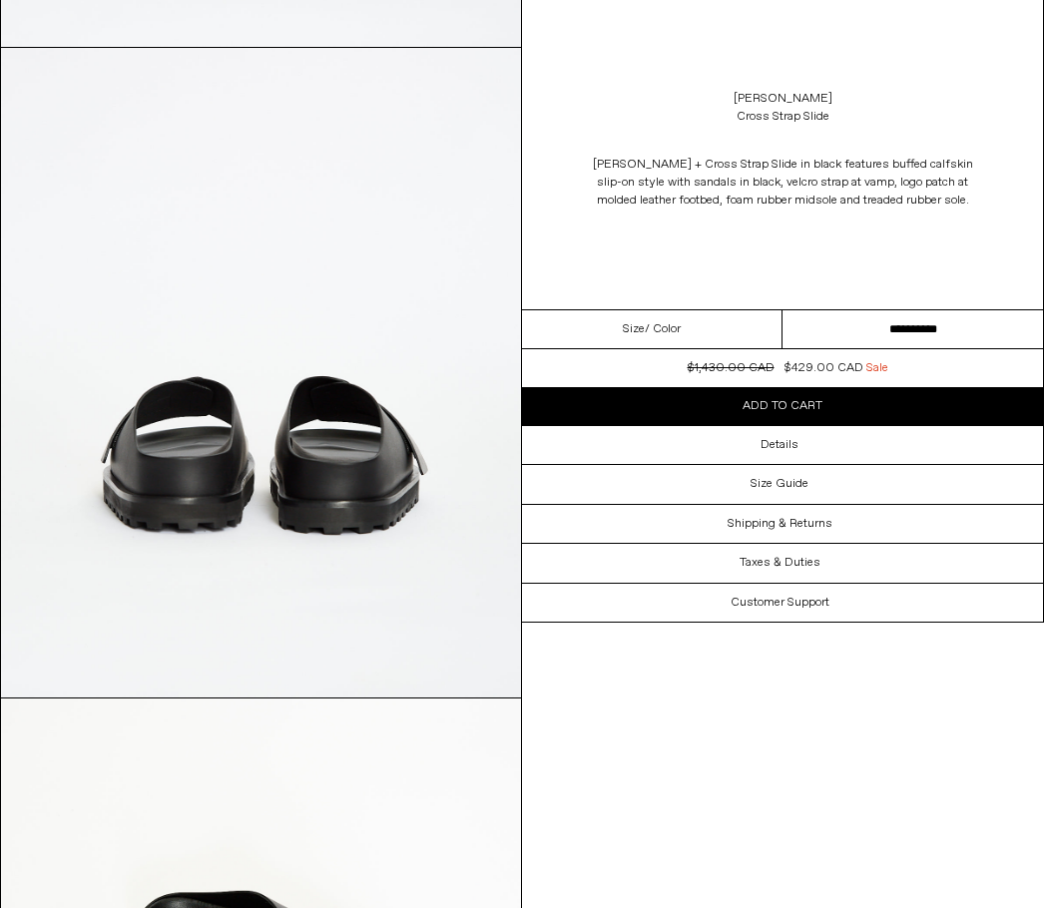
scroll to position [2009, 0]
